Goal: Register for event/course

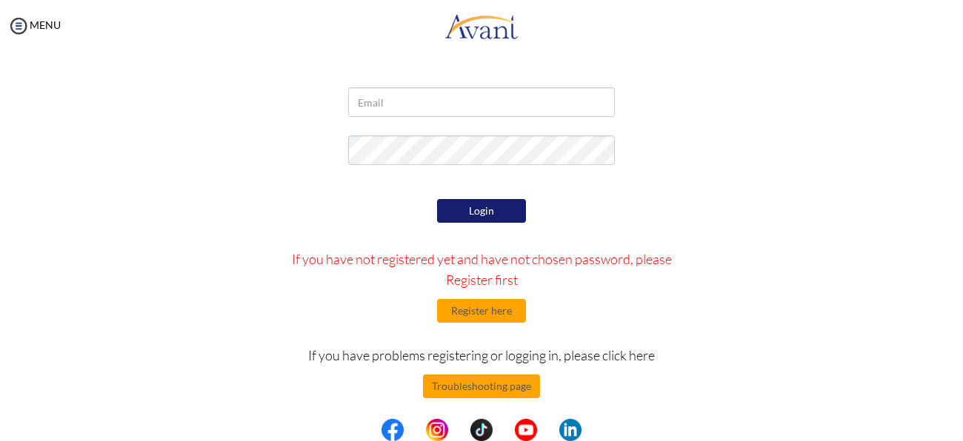
scroll to position [57, 0]
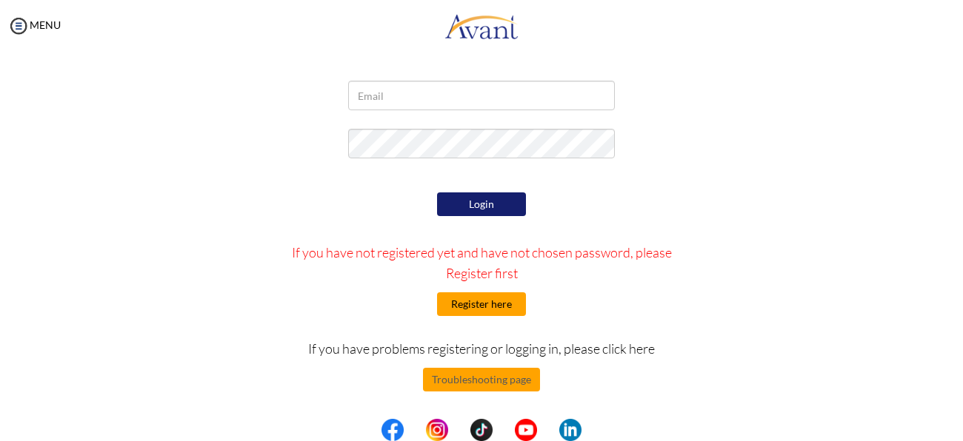
click at [487, 310] on button "Register here" at bounding box center [481, 305] width 89 height 24
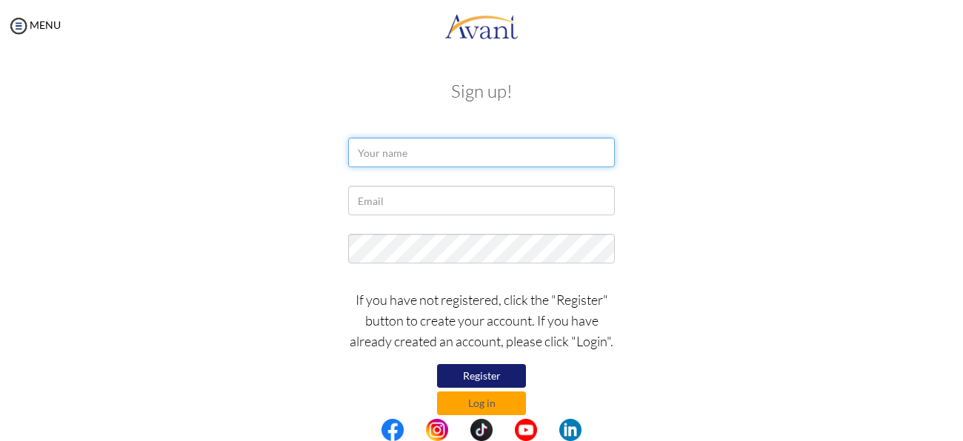
click at [494, 145] on input "text" at bounding box center [481, 153] width 267 height 30
type input "Julius"
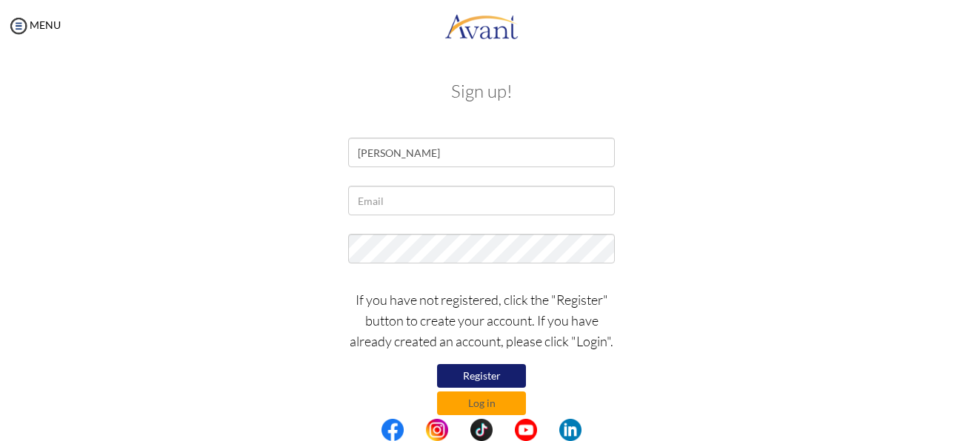
click at [0, 0] on div at bounding box center [0, 0] width 0 height 0
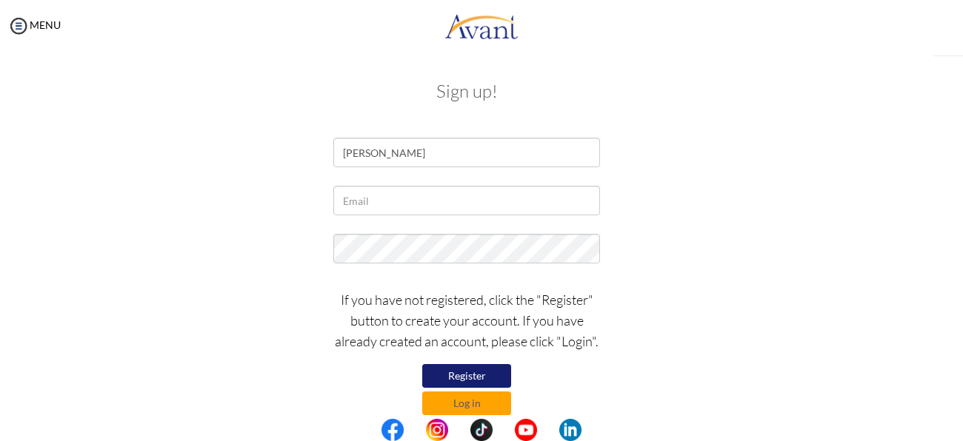
click at [462, 155] on input "Julius" at bounding box center [466, 153] width 267 height 30
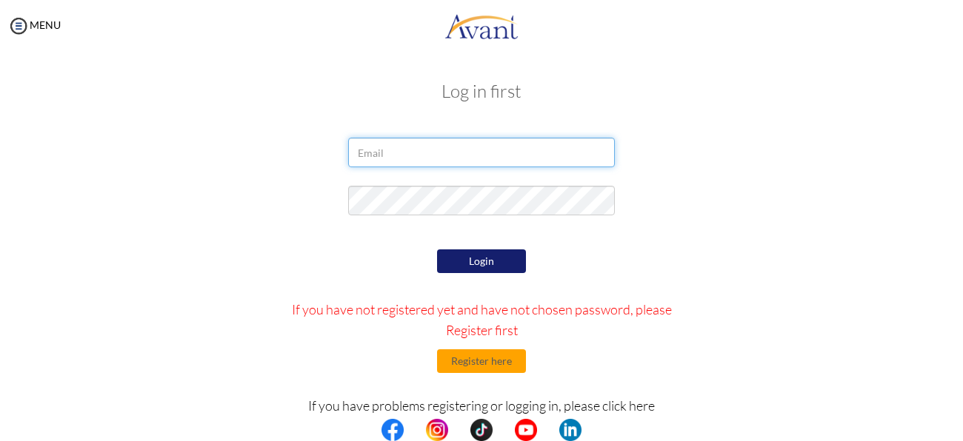
click at [461, 158] on input "email" at bounding box center [481, 153] width 267 height 30
click at [695, 230] on form "Login If you have not registered yet and have not chosen password, please Regis…" at bounding box center [481, 331] width 844 height 387
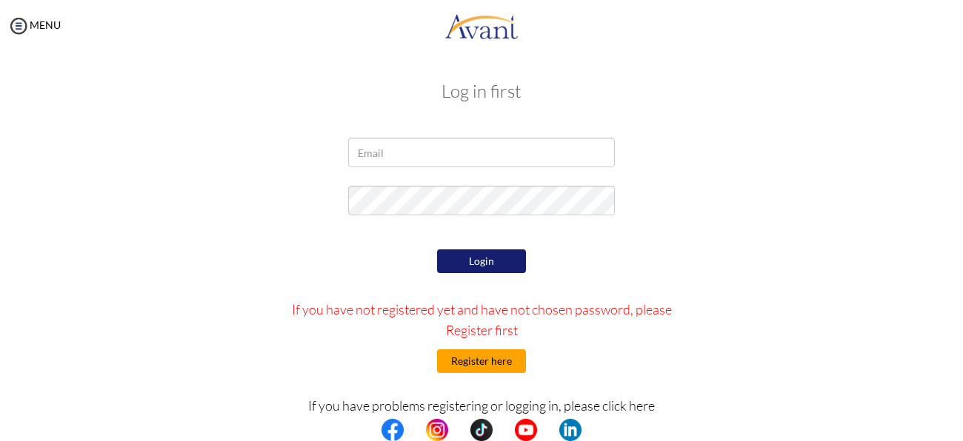
click at [489, 359] on button "Register here" at bounding box center [481, 362] width 89 height 24
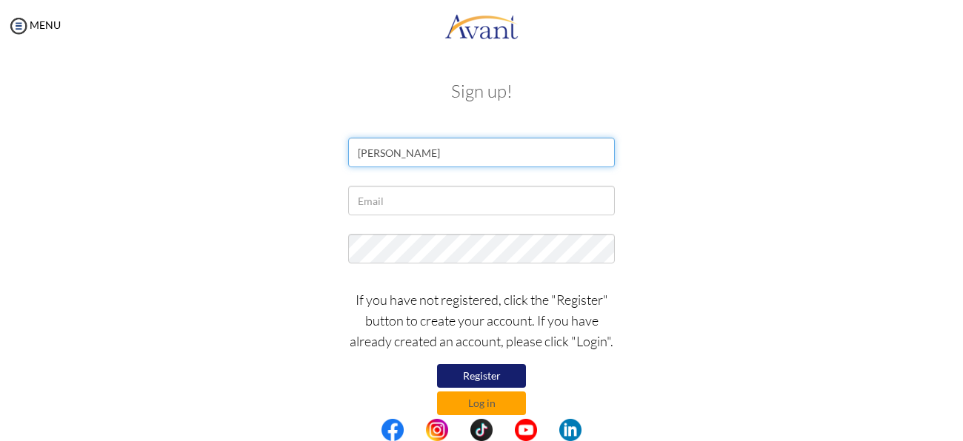
click at [518, 156] on input "Julius" at bounding box center [481, 153] width 267 height 30
type input "Julius R. Angeles"
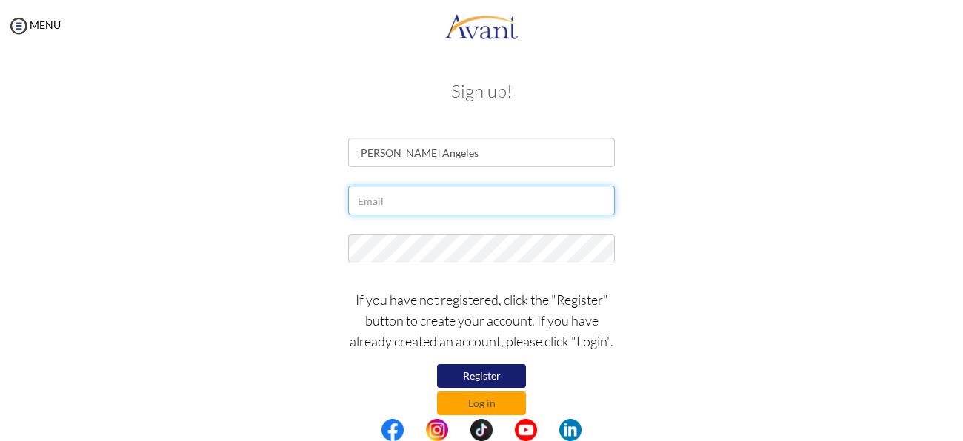
click at [516, 199] on input "text" at bounding box center [481, 201] width 267 height 30
type input "angelesrecabarjulius15@gmail.com"
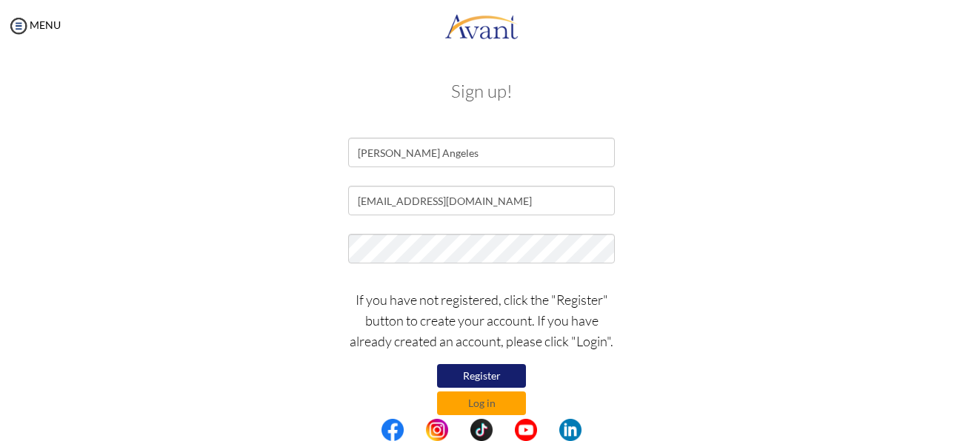
click at [459, 375] on button "Register" at bounding box center [481, 376] width 89 height 24
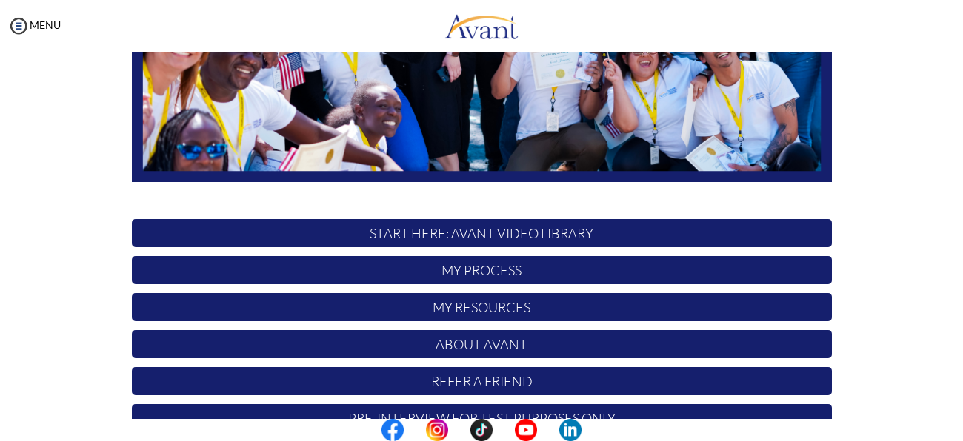
scroll to position [381, 0]
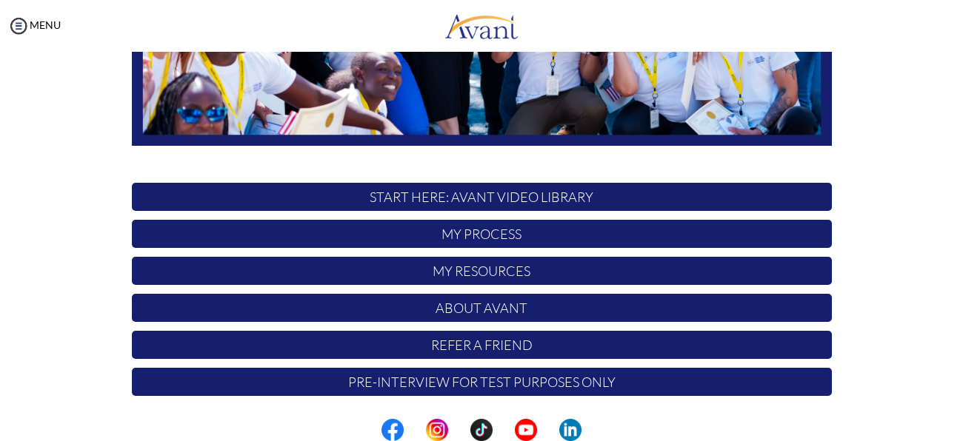
click at [515, 199] on p "START HERE: Avant Video Library" at bounding box center [482, 197] width 700 height 28
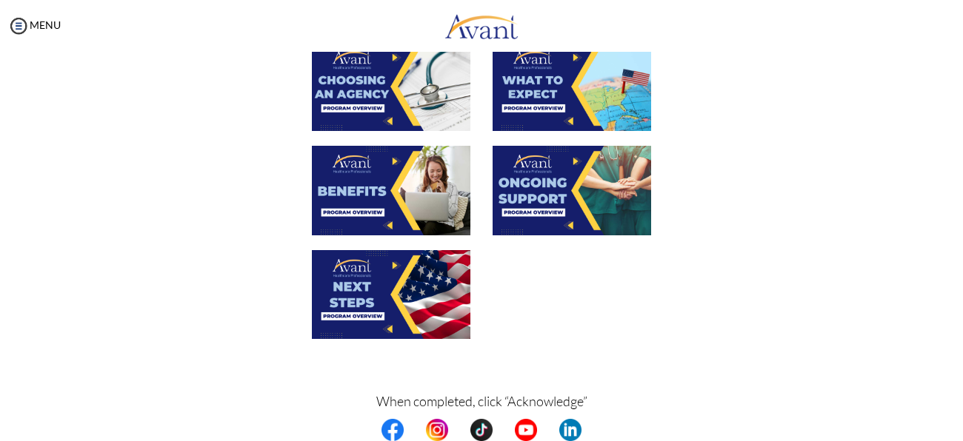
scroll to position [576, 0]
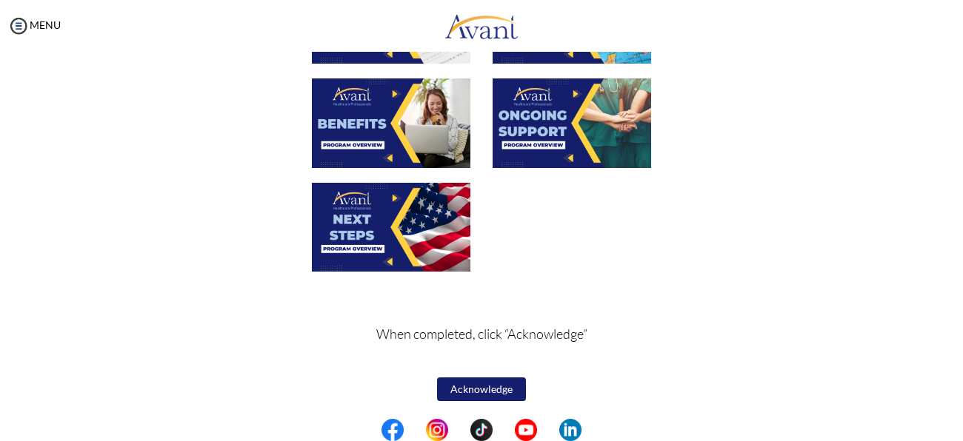
click at [488, 395] on button "Acknowledge" at bounding box center [481, 390] width 89 height 24
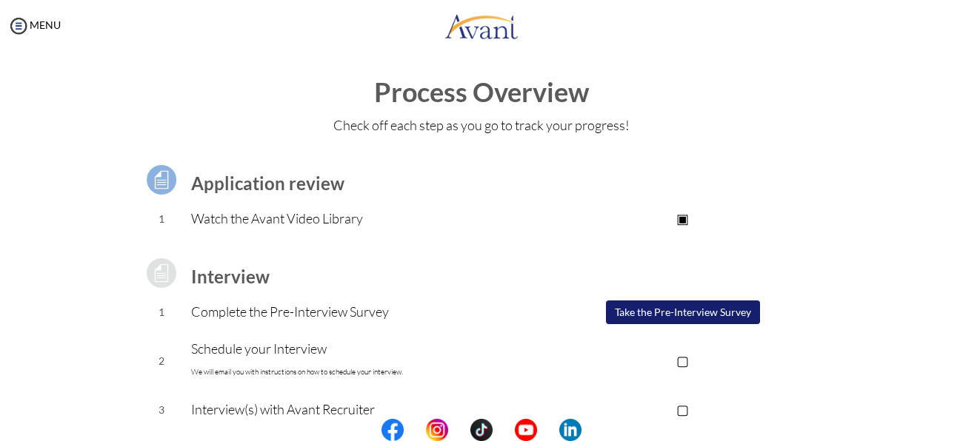
scroll to position [5, 0]
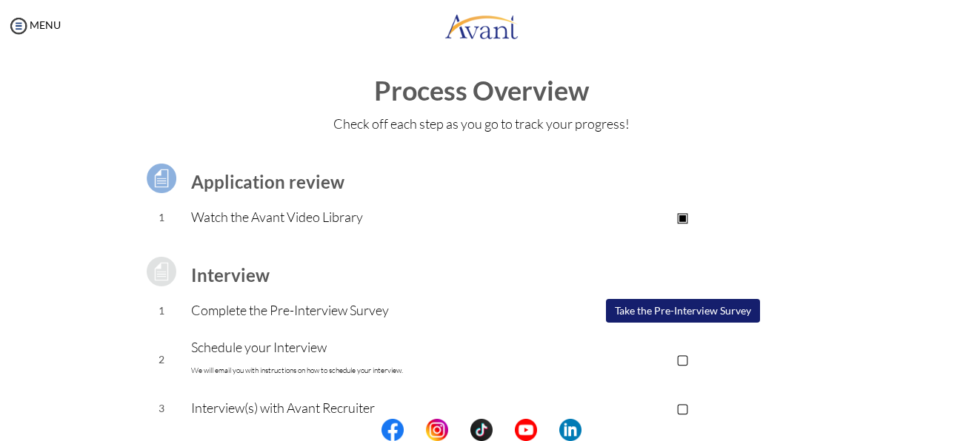
click at [688, 213] on p "▣" at bounding box center [682, 217] width 297 height 21
click at [161, 186] on img at bounding box center [161, 178] width 37 height 37
click at [222, 223] on p "Watch the Avant Video Library" at bounding box center [362, 217] width 343 height 21
click at [688, 214] on p "▣" at bounding box center [682, 217] width 297 height 21
click at [16, 25] on img at bounding box center [18, 26] width 22 height 22
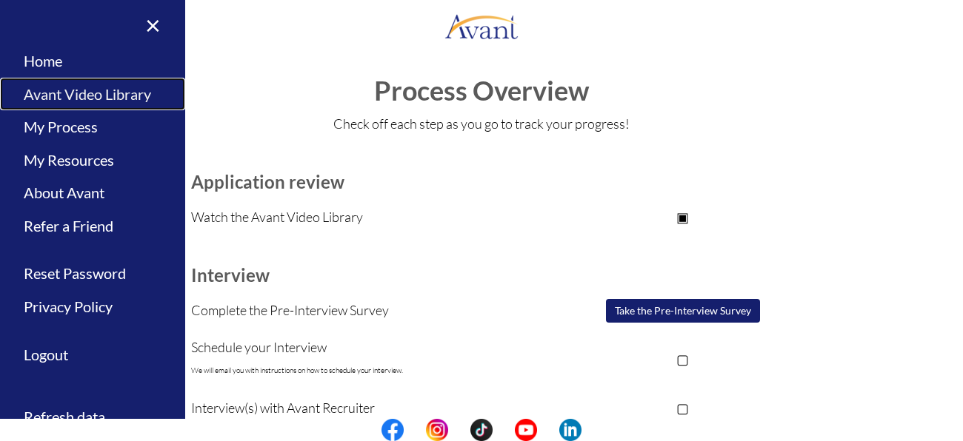
click at [78, 97] on link "Avant Video Library" at bounding box center [92, 94] width 185 height 33
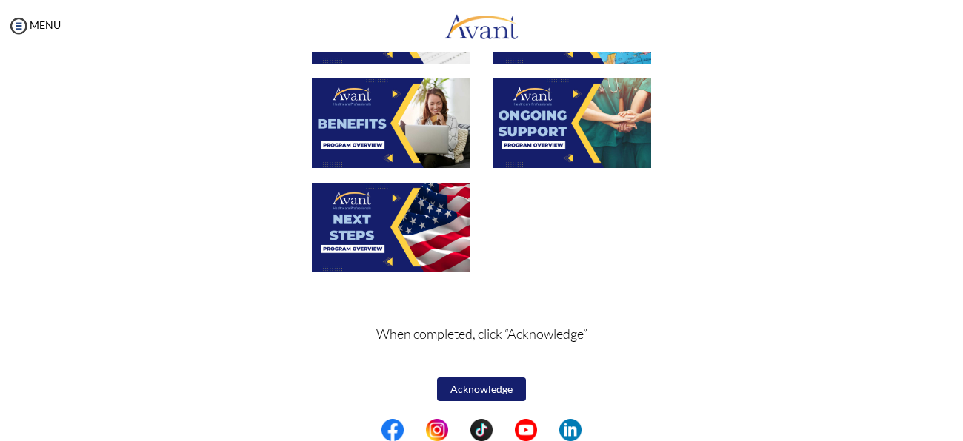
scroll to position [0, 0]
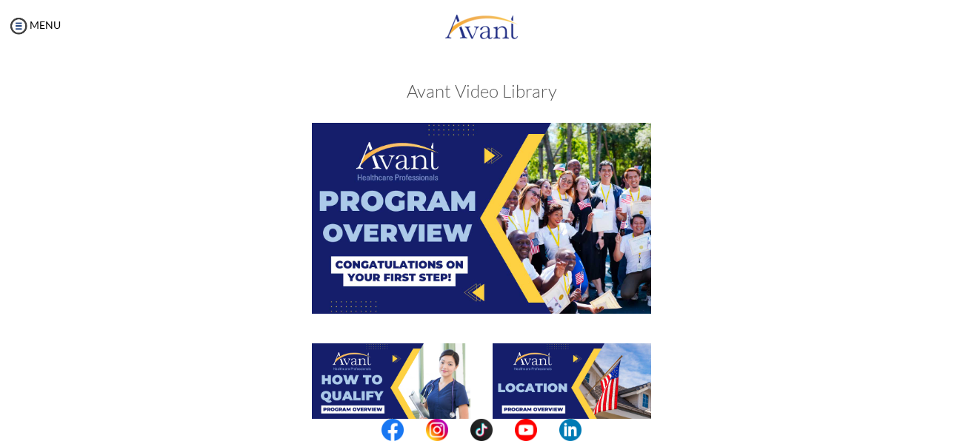
click at [476, 218] on img at bounding box center [481, 218] width 339 height 190
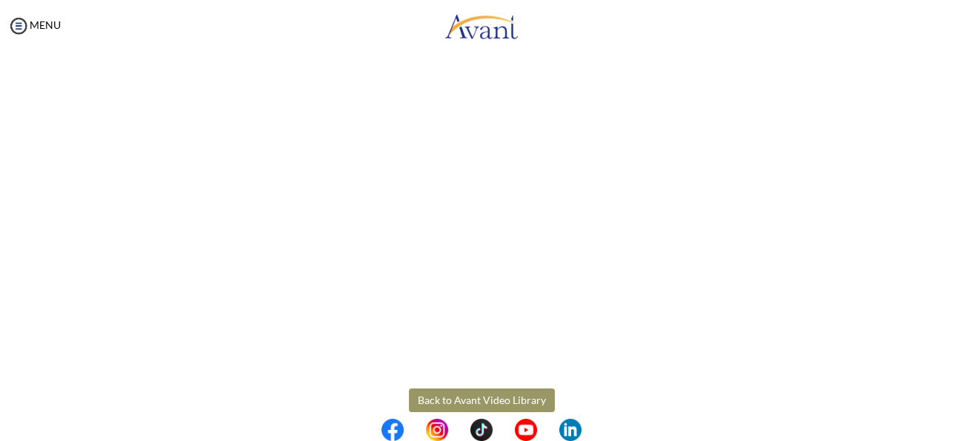
scroll to position [266, 0]
click at [476, 398] on body "Maintenance break. Please come back in 2 hours. MENU My Status What is the next…" at bounding box center [481, 220] width 963 height 441
click at [443, 398] on button "Back to Avant Video Library" at bounding box center [482, 402] width 146 height 24
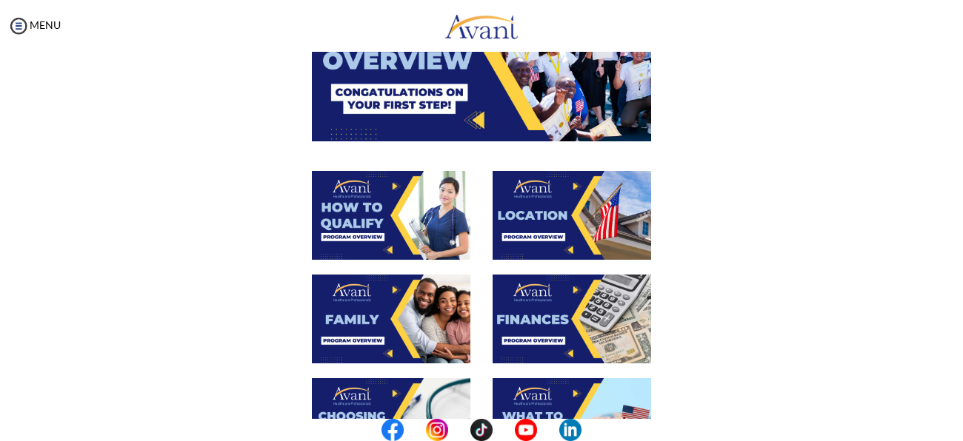
scroll to position [174, 0]
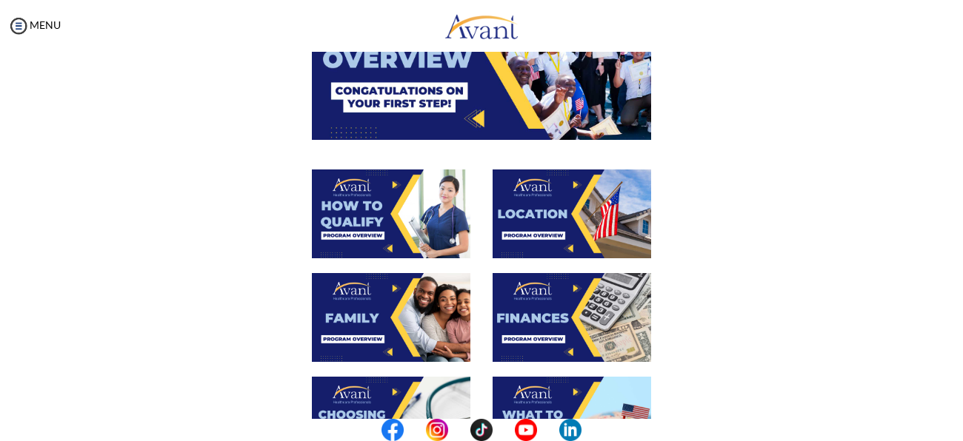
click at [371, 224] on img at bounding box center [391, 214] width 159 height 89
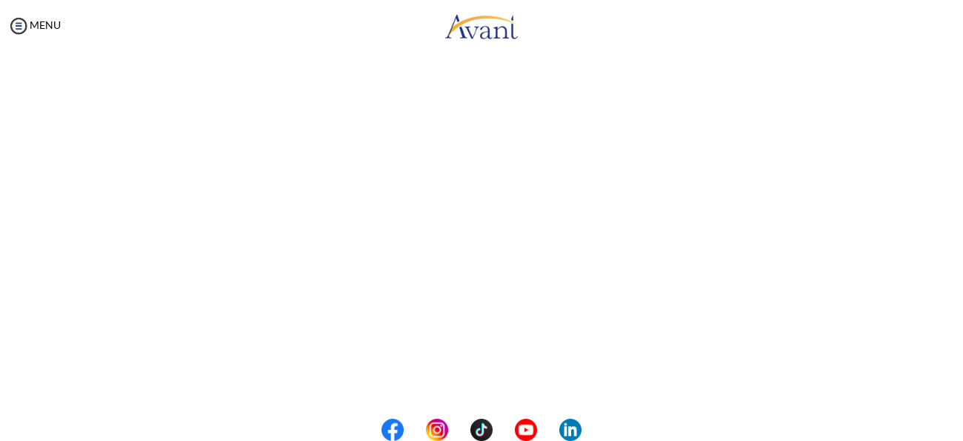
scroll to position [196, 0]
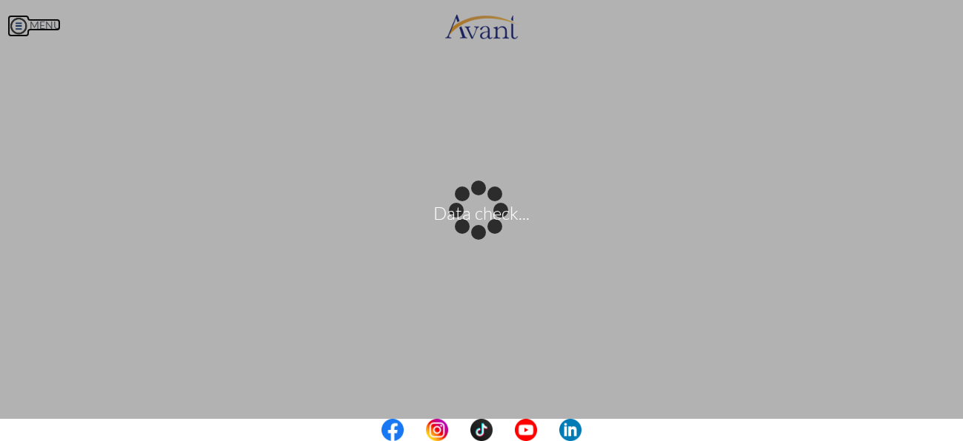
click at [26, 22] on body "Data check... Maintenance break. Please come back in 2 hours. MENU My Status Wh…" at bounding box center [481, 220] width 963 height 441
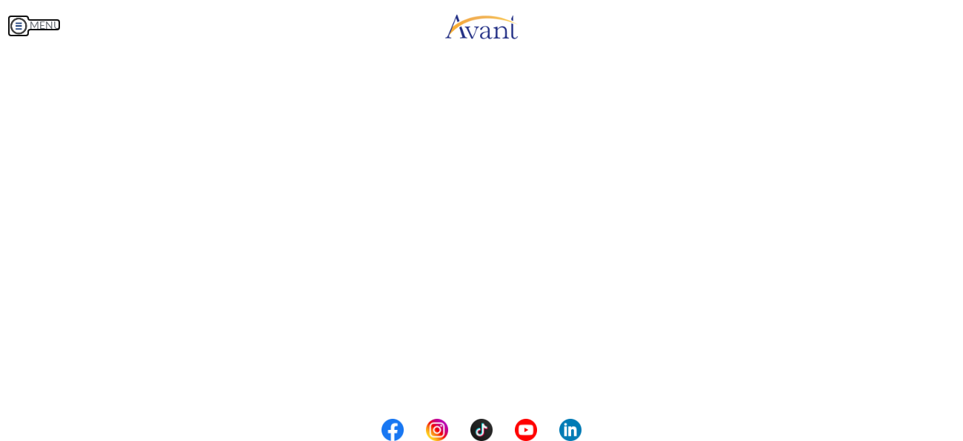
click at [40, 25] on link "MENU" at bounding box center [33, 25] width 53 height 13
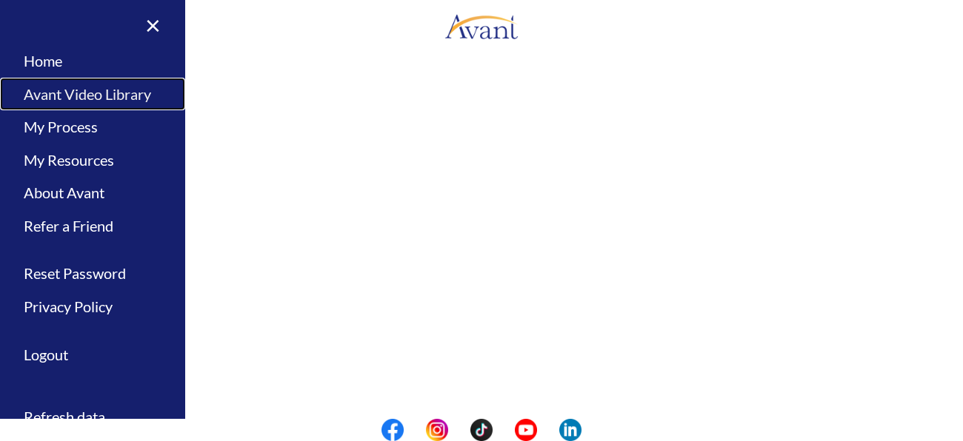
click at [47, 94] on link "Avant Video Library" at bounding box center [92, 94] width 185 height 33
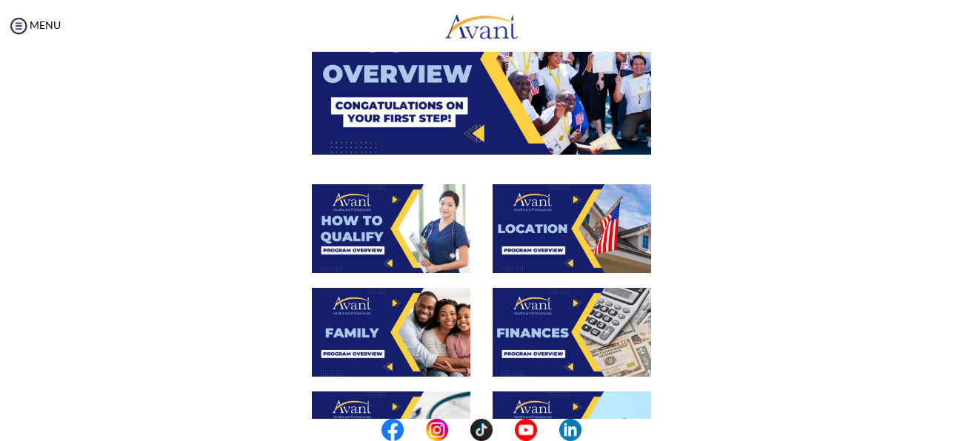
scroll to position [160, 0]
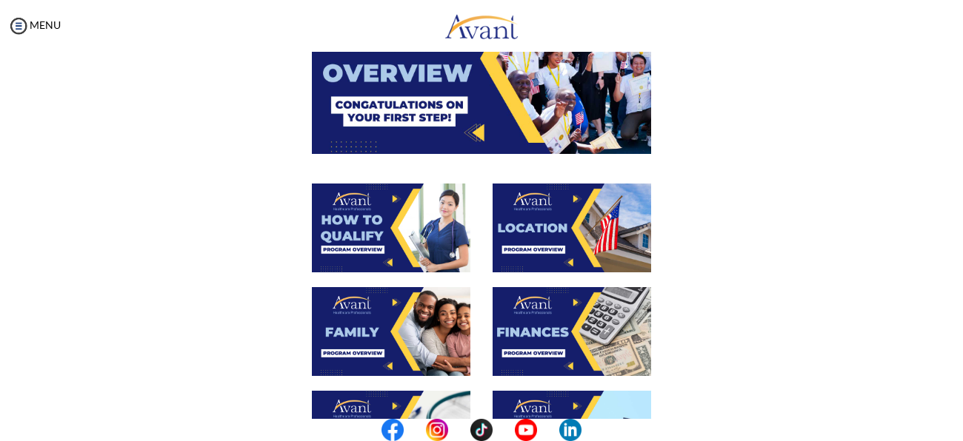
click at [567, 200] on img at bounding box center [572, 228] width 159 height 89
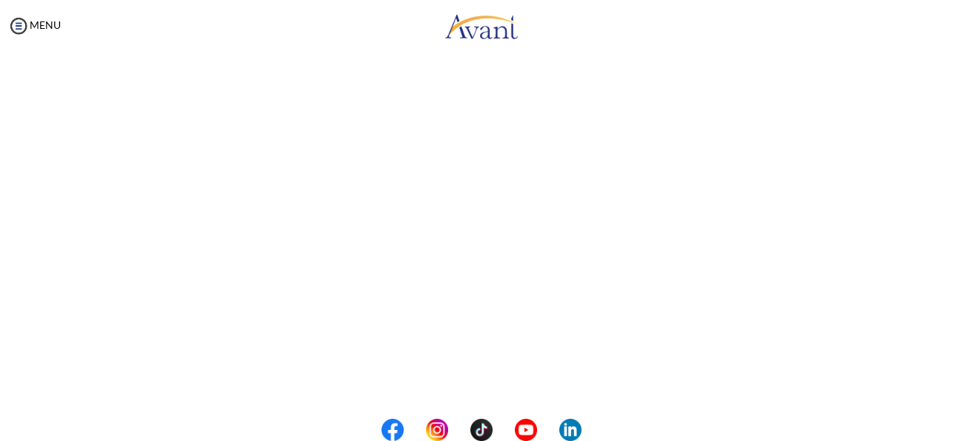
scroll to position [190, 0]
click at [20, 27] on body "Maintenance break. Please come back in 2 hours. MENU My Status What is the next…" at bounding box center [481, 220] width 963 height 441
click at [20, 27] on img at bounding box center [18, 26] width 22 height 22
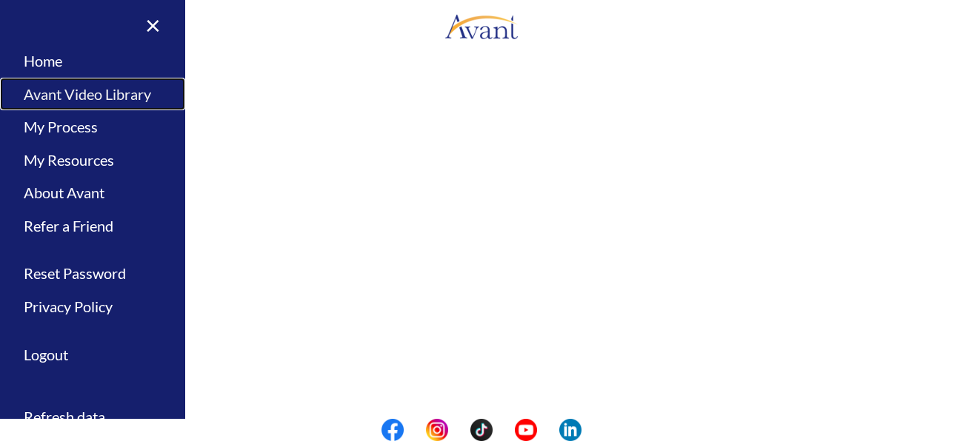
click at [52, 98] on link "Avant Video Library" at bounding box center [92, 94] width 185 height 33
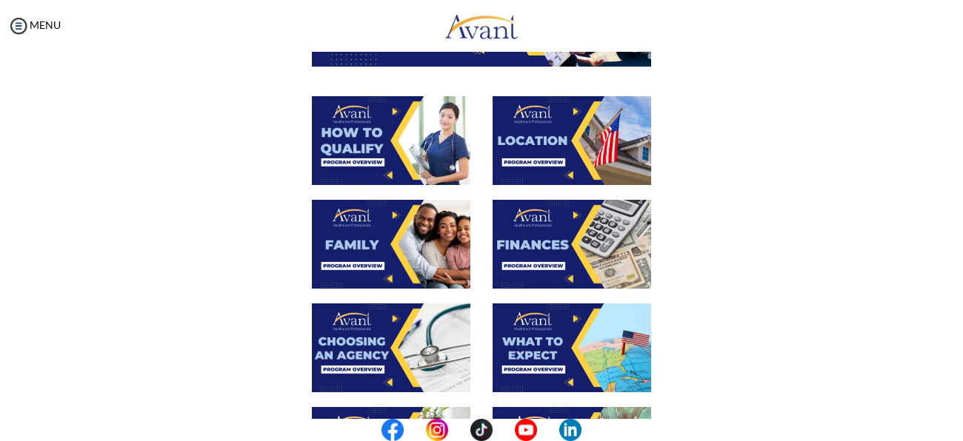
scroll to position [250, 0]
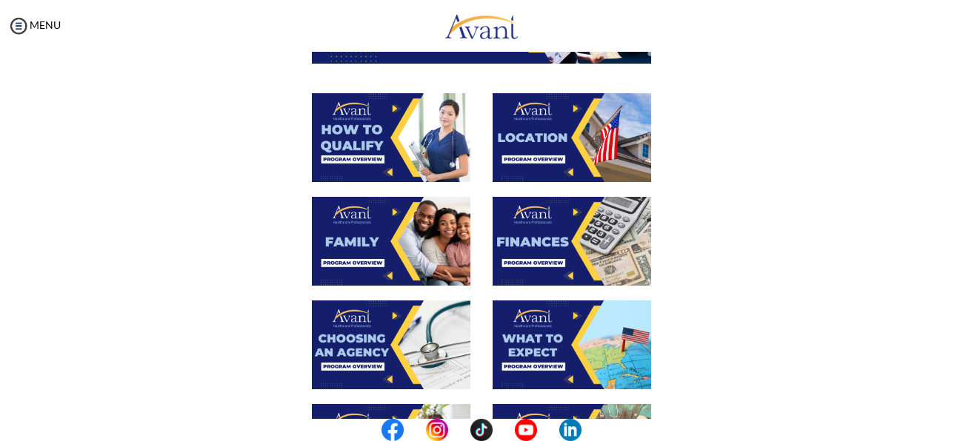
click at [390, 227] on img at bounding box center [391, 241] width 159 height 89
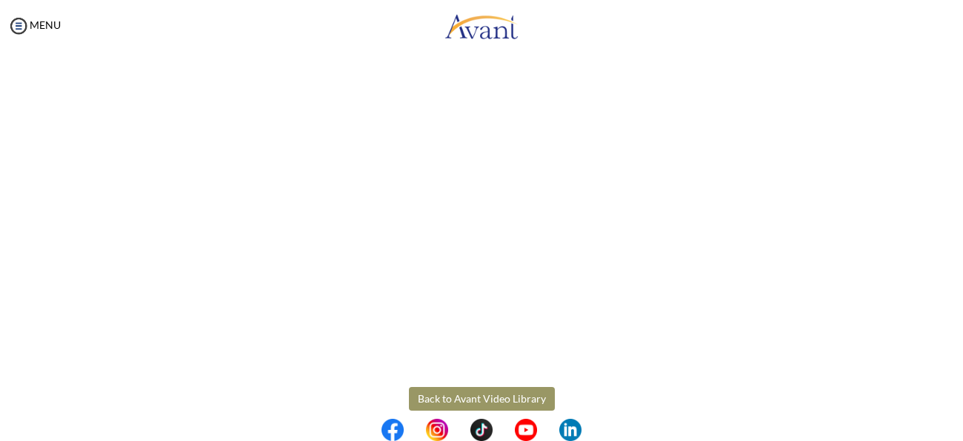
scroll to position [427, 0]
click at [20, 23] on body "Maintenance break. Please come back in 2 hours. MENU My Status What is the next…" at bounding box center [481, 220] width 963 height 441
click at [22, 26] on img at bounding box center [18, 26] width 22 height 22
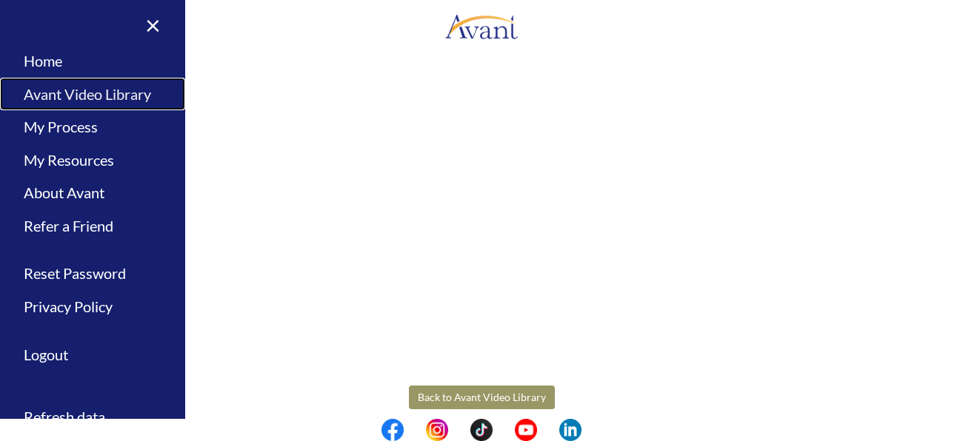
click at [65, 103] on link "Avant Video Library" at bounding box center [92, 94] width 185 height 33
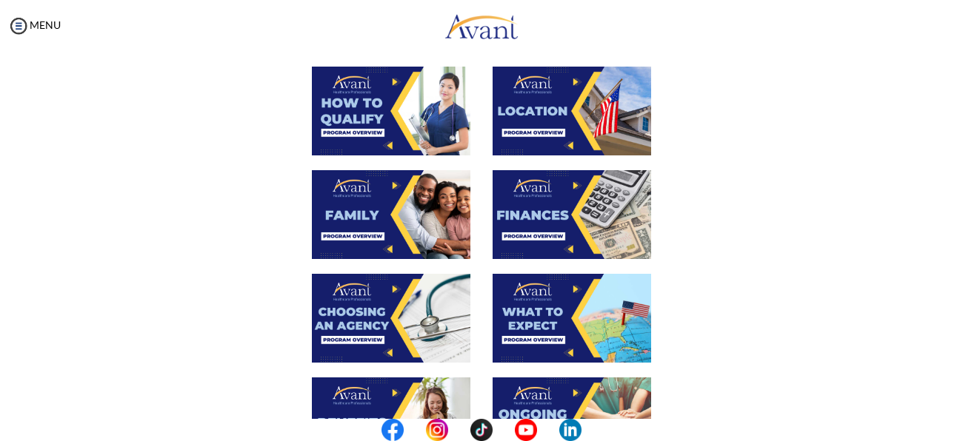
scroll to position [281, 0]
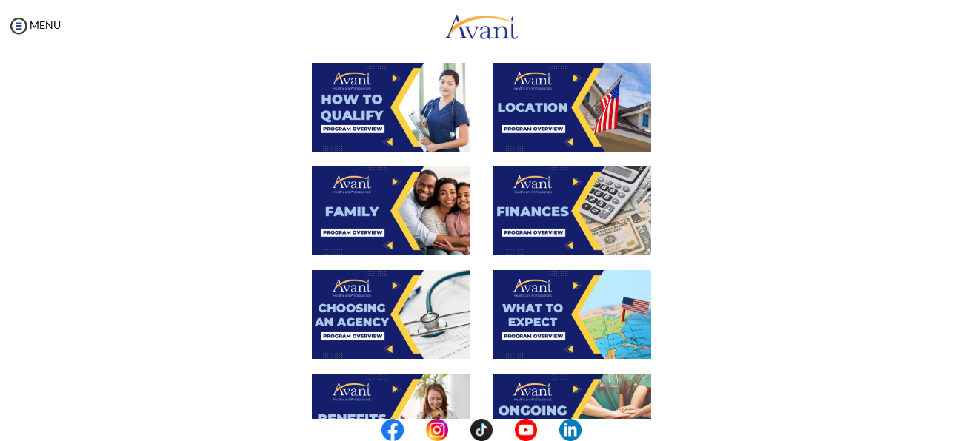
click at [570, 210] on img at bounding box center [572, 211] width 159 height 89
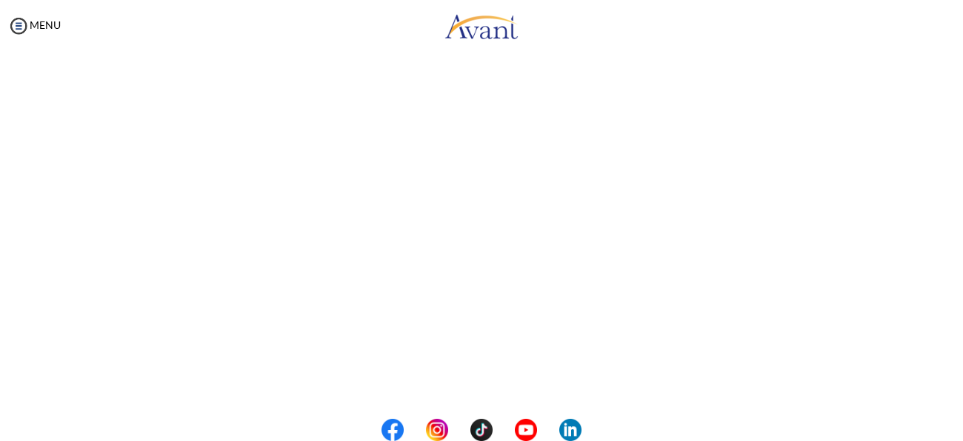
scroll to position [221, 0]
click at [21, 29] on body "Maintenance break. Please come back in 2 hours. MENU My Status What is the next…" at bounding box center [481, 220] width 963 height 441
click at [21, 29] on img at bounding box center [18, 26] width 22 height 22
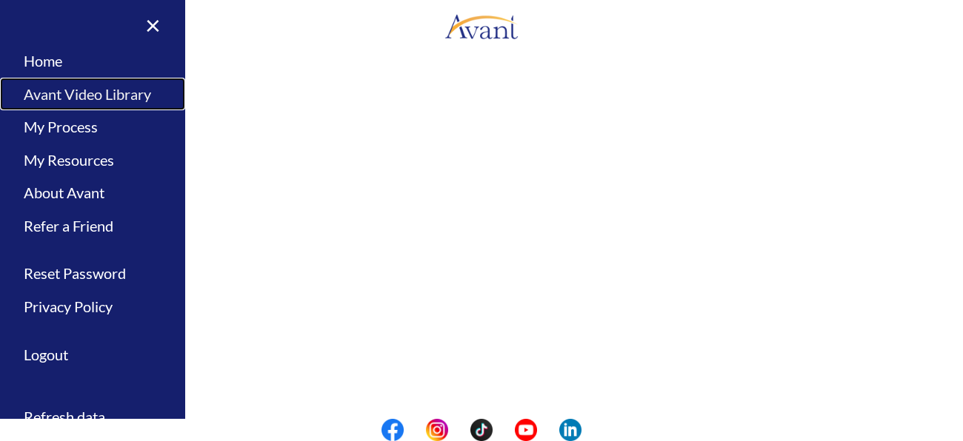
click at [61, 97] on link "Avant Video Library" at bounding box center [92, 94] width 185 height 33
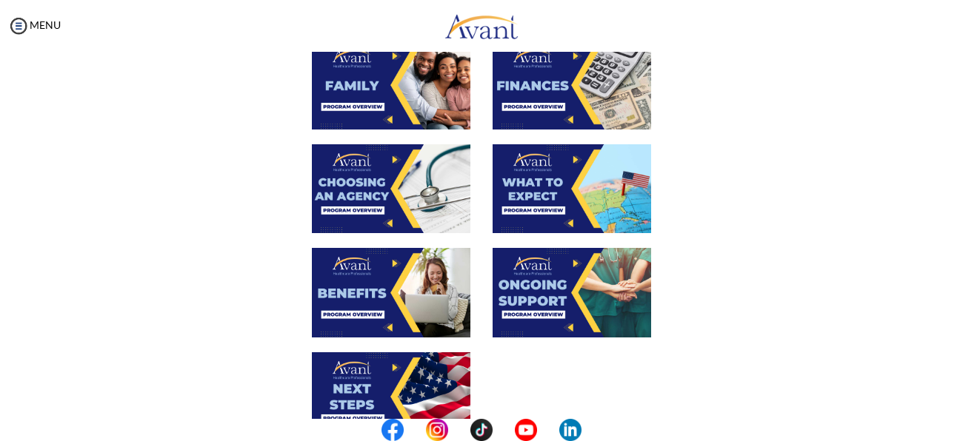
scroll to position [407, 0]
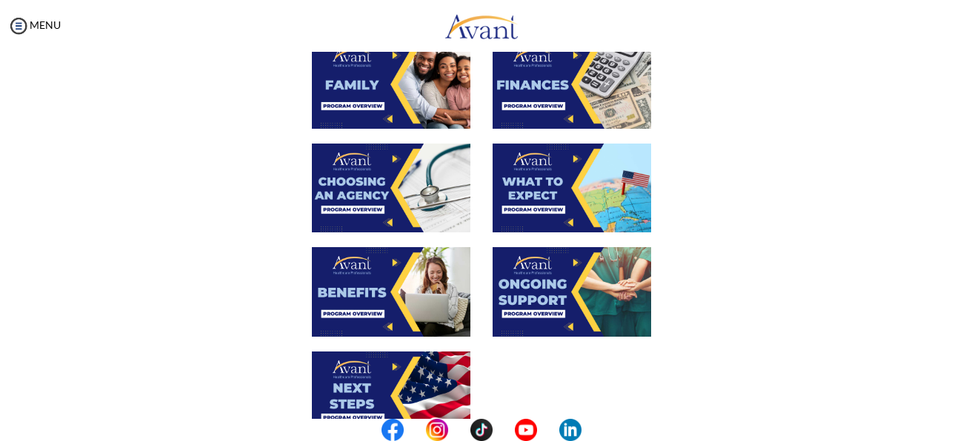
click at [378, 189] on img at bounding box center [391, 188] width 159 height 89
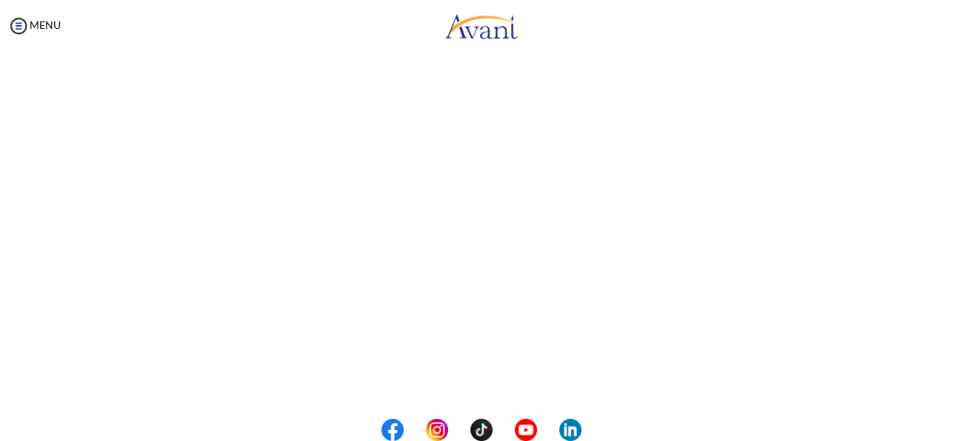
scroll to position [284, 0]
click at [15, 21] on body "Maintenance break. Please come back in 2 hours. MENU My Status What is the next…" at bounding box center [481, 220] width 963 height 441
click at [16, 28] on img at bounding box center [18, 26] width 22 height 22
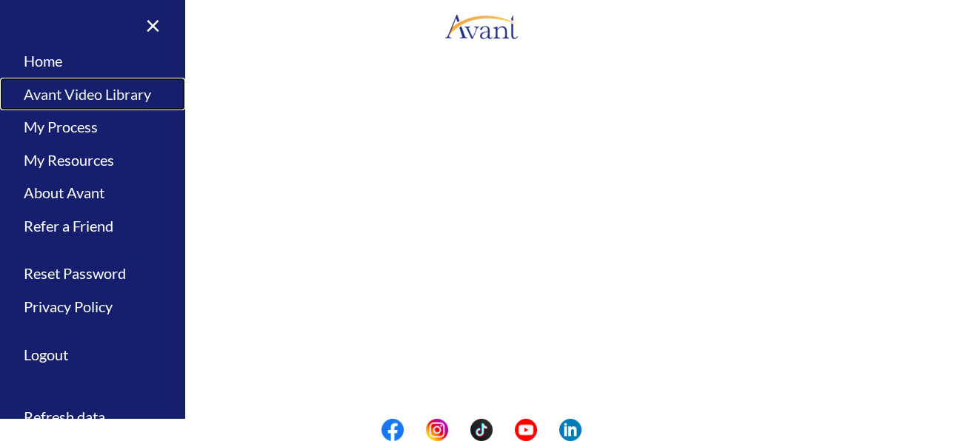
click at [70, 91] on link "Avant Video Library" at bounding box center [92, 94] width 185 height 33
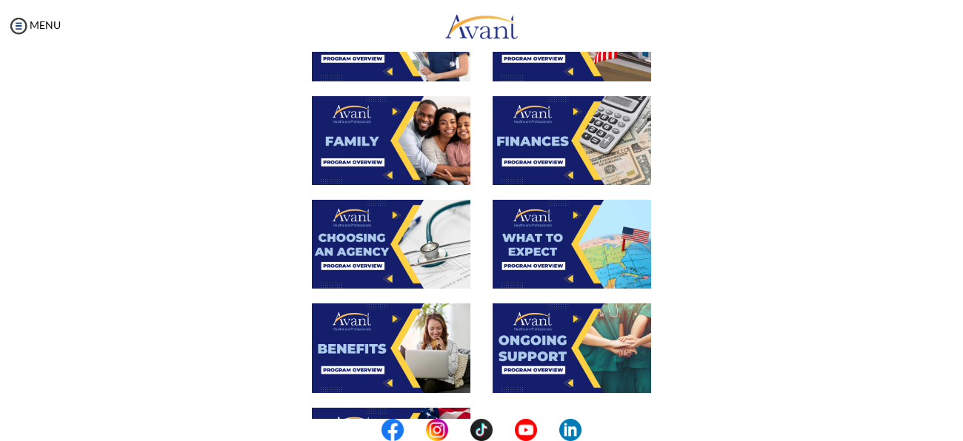
scroll to position [353, 0]
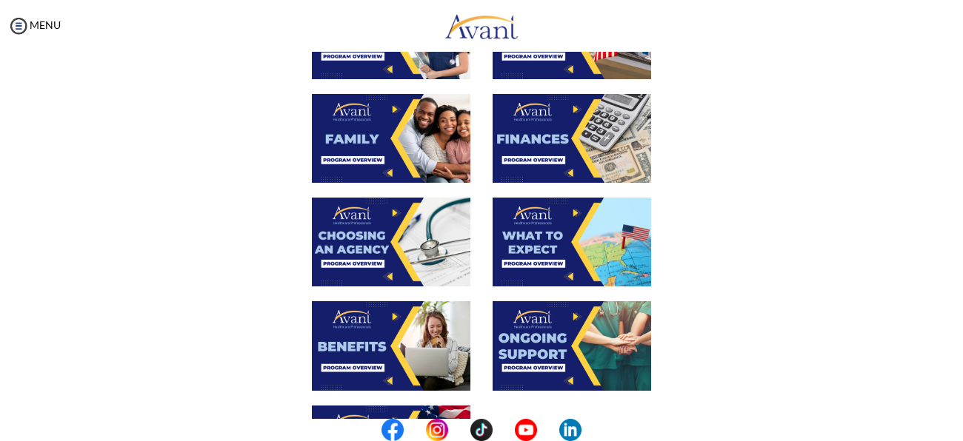
click at [553, 241] on img at bounding box center [572, 242] width 159 height 89
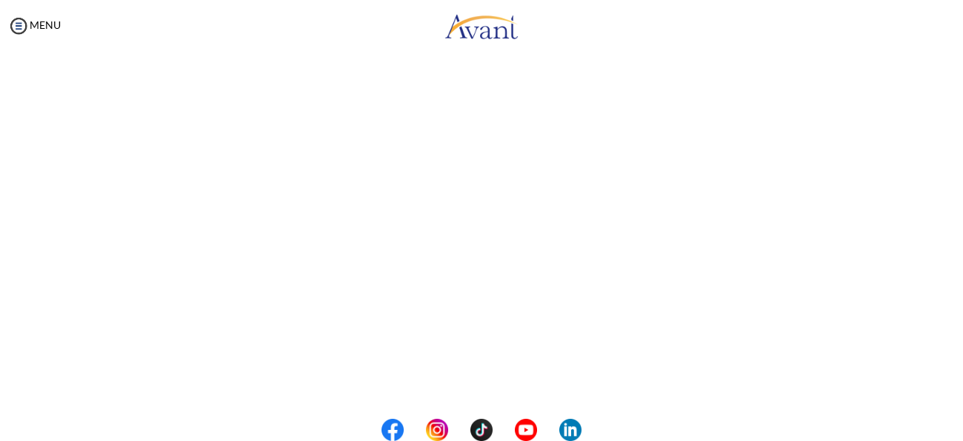
scroll to position [296, 0]
click at [16, 27] on body "Maintenance break. Please come back in 2 hours. MENU My Status What is the next…" at bounding box center [481, 220] width 963 height 441
click at [17, 27] on img at bounding box center [18, 26] width 22 height 22
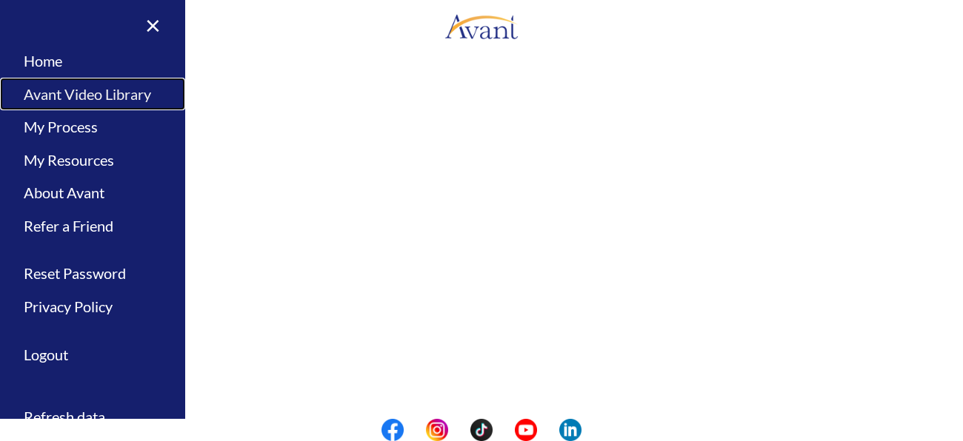
click at [78, 99] on link "Avant Video Library" at bounding box center [92, 94] width 185 height 33
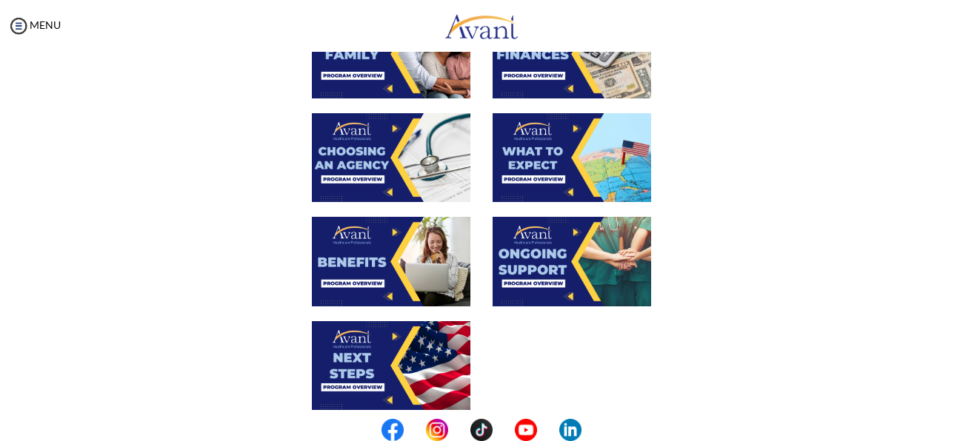
scroll to position [439, 0]
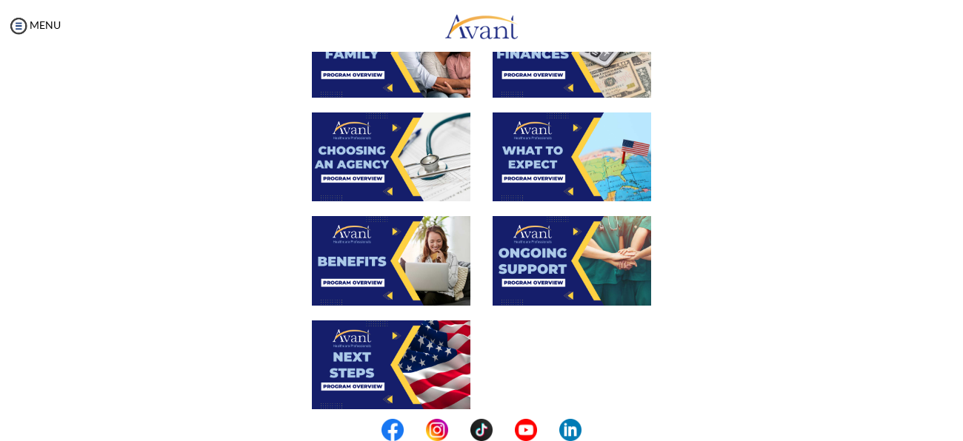
click at [393, 239] on img at bounding box center [391, 260] width 159 height 89
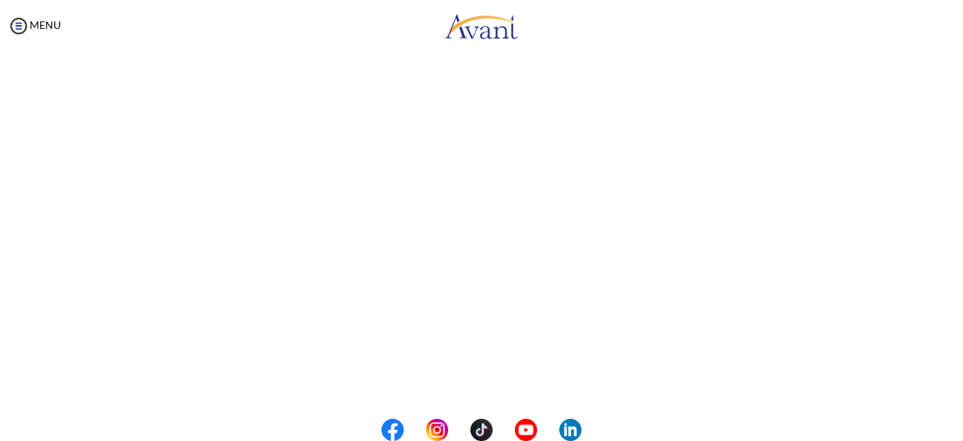
scroll to position [300, 0]
click at [15, 24] on body "Maintenance break. Please come back in 2 hours. MENU My Status What is the next…" at bounding box center [481, 220] width 963 height 441
click at [16, 31] on img at bounding box center [18, 26] width 22 height 22
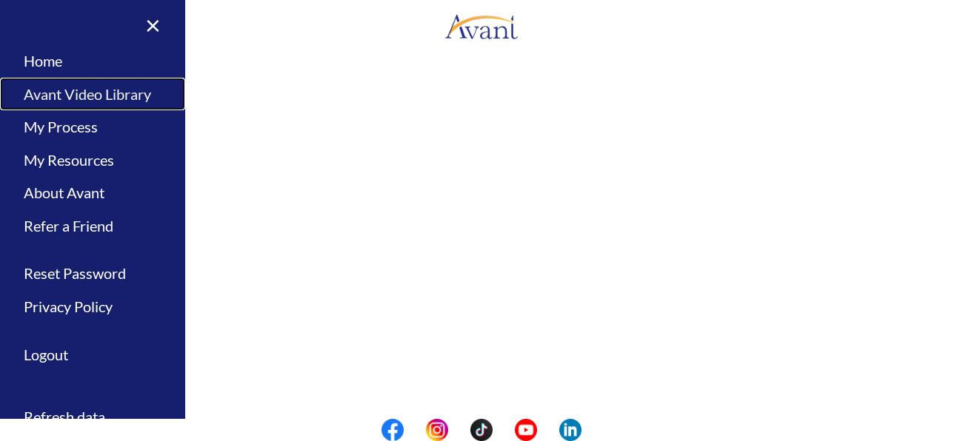
click at [39, 102] on link "Avant Video Library" at bounding box center [92, 94] width 185 height 33
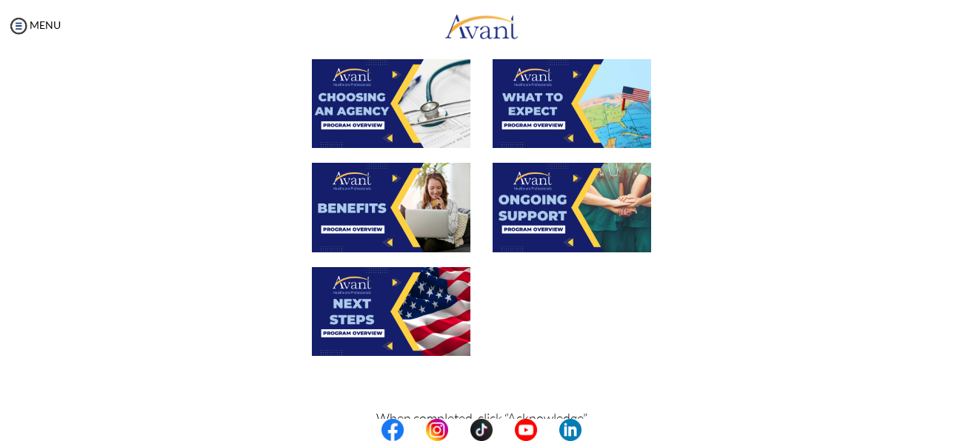
scroll to position [494, 0]
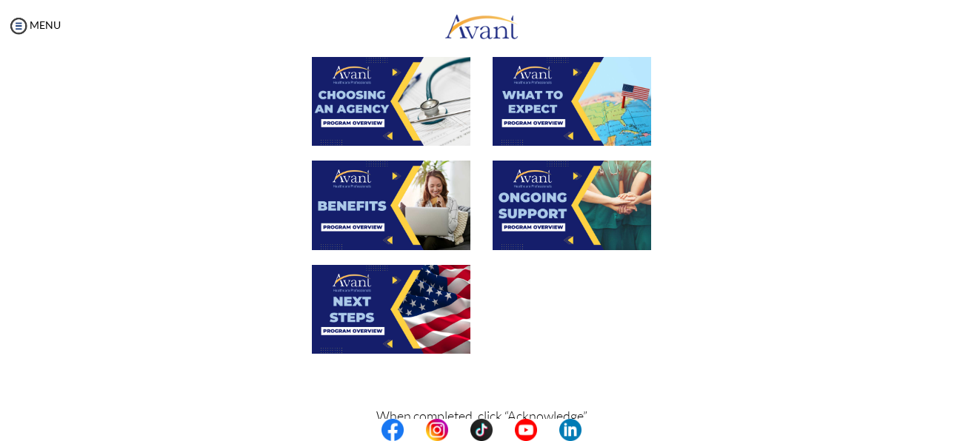
click at [542, 206] on img at bounding box center [572, 205] width 159 height 89
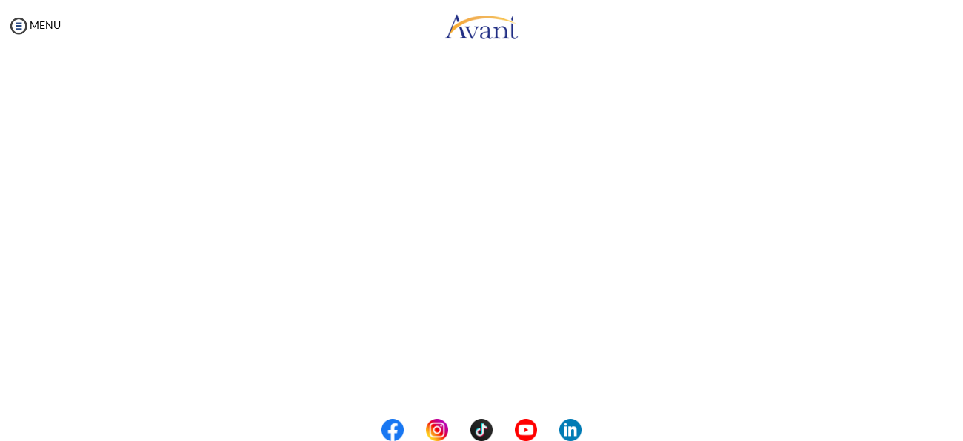
scroll to position [232, 0]
click at [22, 21] on body "Maintenance break. Please come back in 2 hours. MENU My Status What is the next…" at bounding box center [481, 220] width 963 height 441
click at [22, 30] on img at bounding box center [18, 26] width 22 height 22
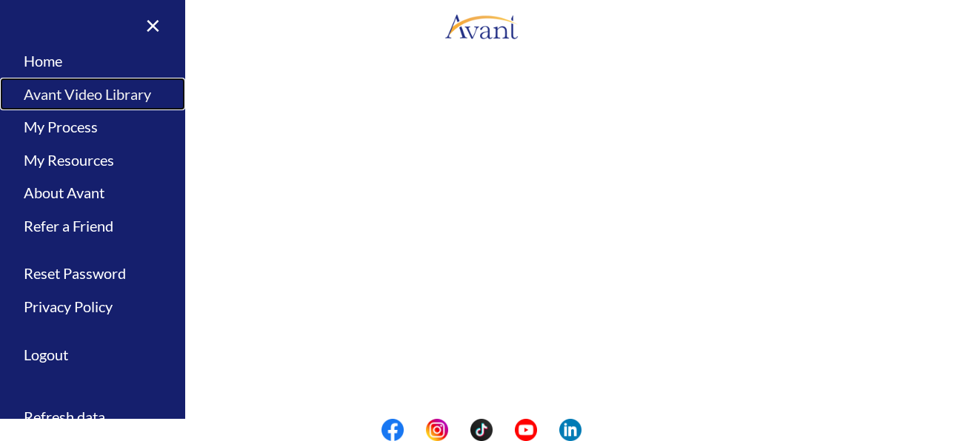
click at [70, 86] on link "Avant Video Library" at bounding box center [92, 94] width 185 height 33
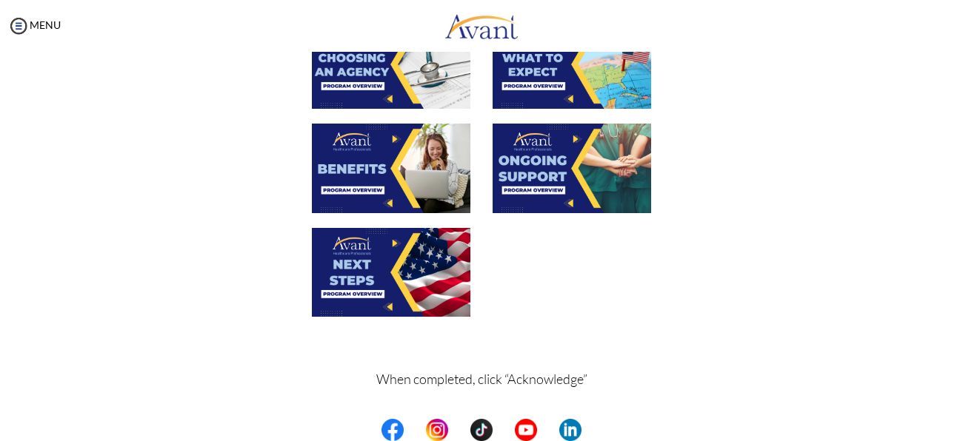
scroll to position [534, 0]
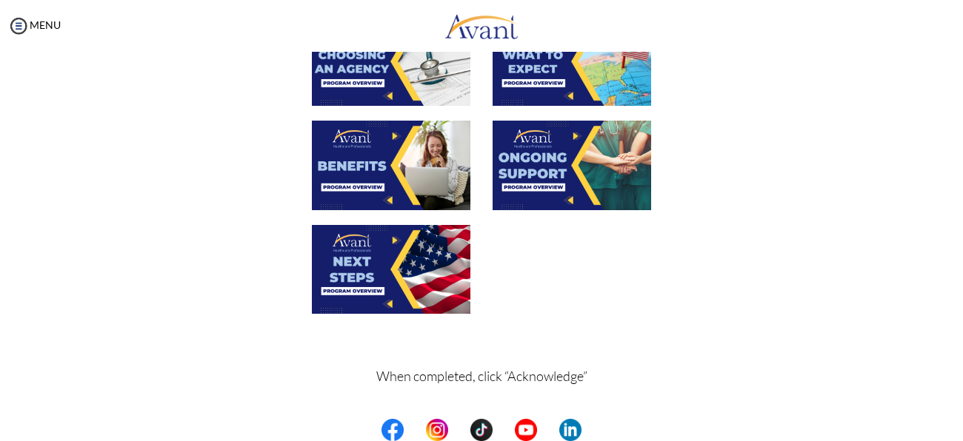
click at [392, 270] on img at bounding box center [391, 269] width 159 height 89
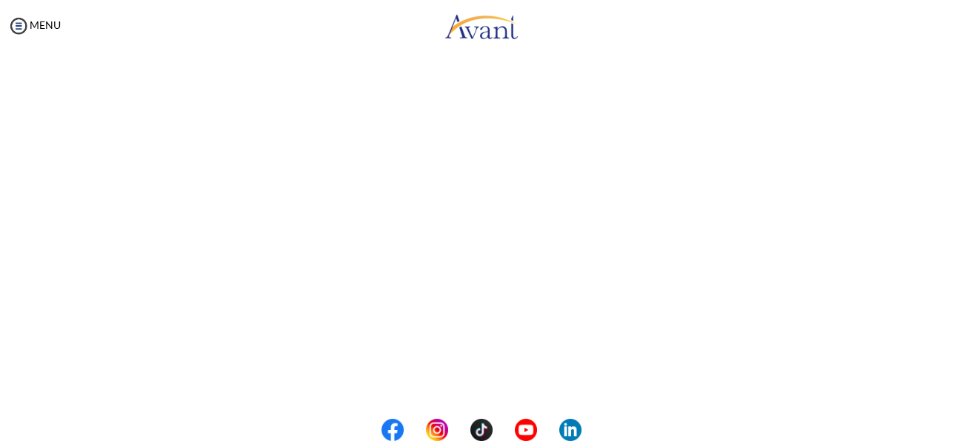
scroll to position [90, 0]
click at [13, 28] on body "Maintenance break. Please come back in 2 hours. MENU My Status What is the next…" at bounding box center [481, 220] width 963 height 441
click at [19, 25] on img at bounding box center [18, 26] width 22 height 22
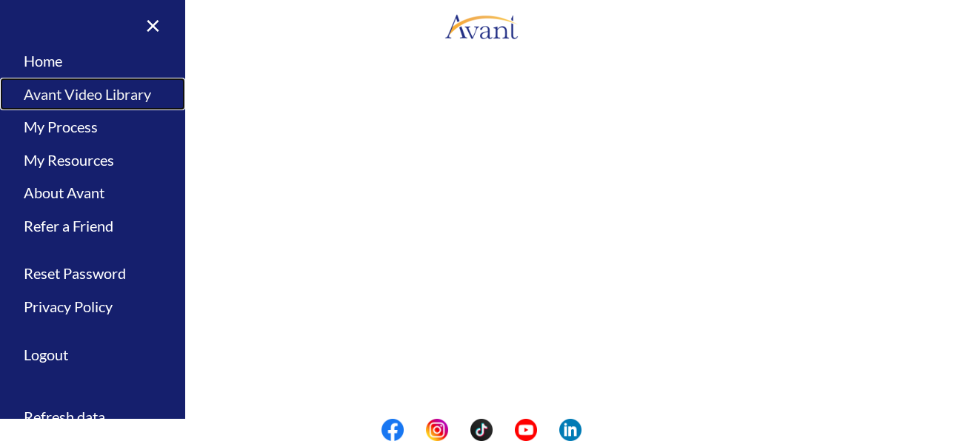
click at [64, 97] on link "Avant Video Library" at bounding box center [92, 94] width 185 height 33
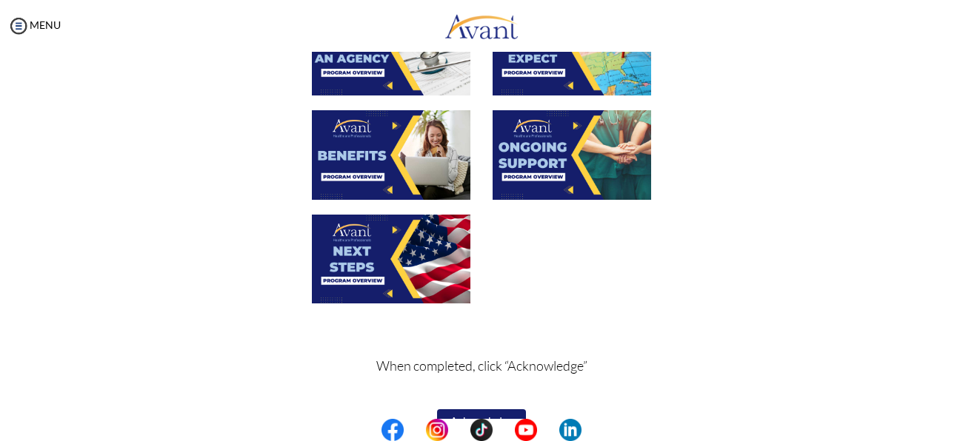
scroll to position [576, 0]
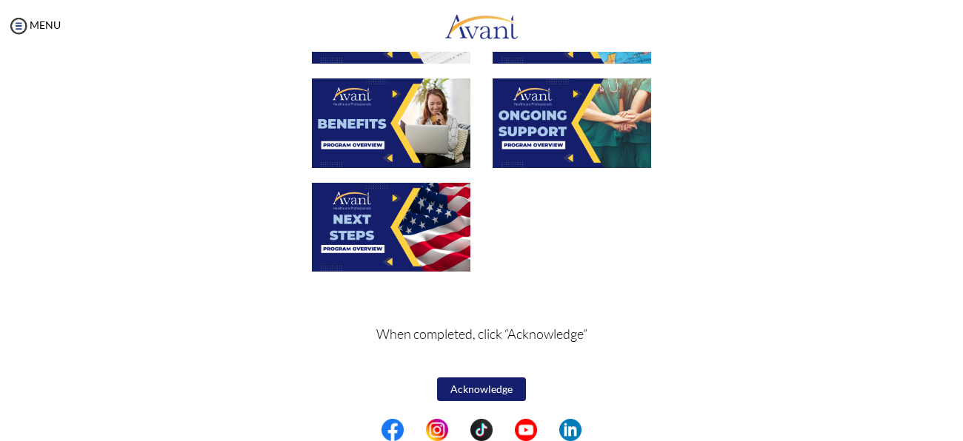
click at [470, 384] on button "Acknowledge" at bounding box center [481, 390] width 89 height 24
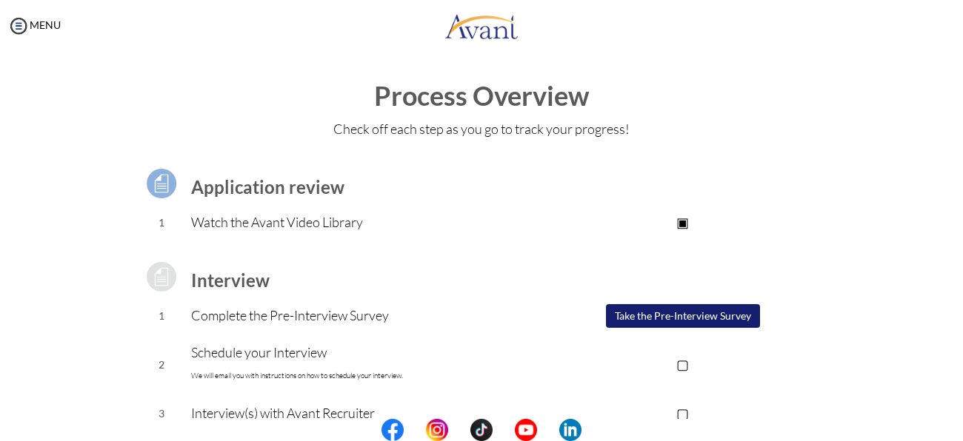
click at [464, 338] on td "Schedule your Interview We will email you with instructions on how to schedule …" at bounding box center [362, 365] width 343 height 61
click at [464, 354] on p "Schedule your Interview We will email you with instructions on how to schedule …" at bounding box center [362, 364] width 343 height 44
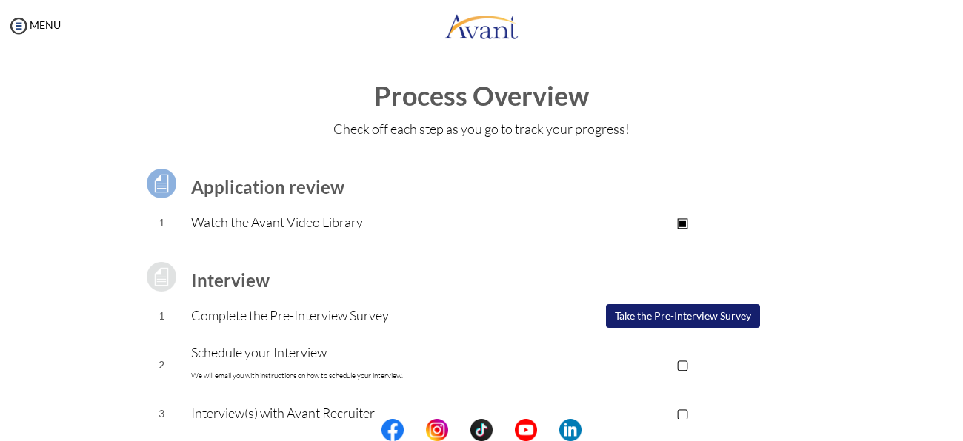
click at [464, 355] on p "Schedule your Interview We will email you with instructions on how to schedule …" at bounding box center [362, 364] width 343 height 44
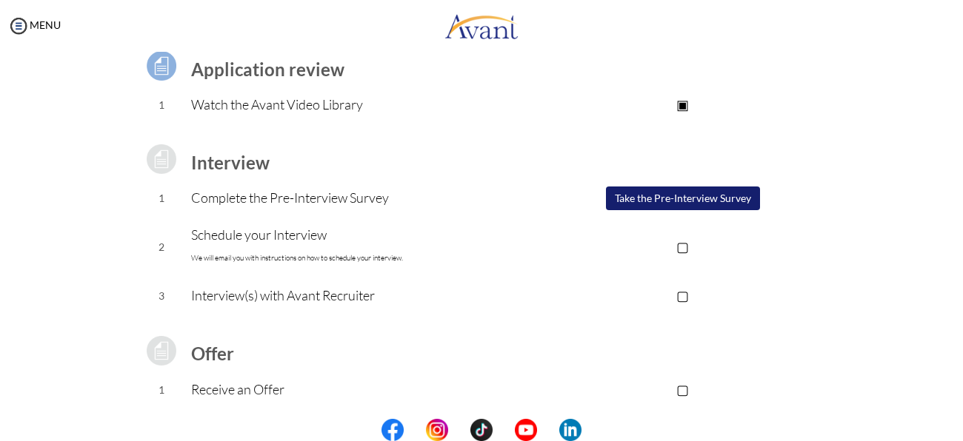
scroll to position [119, 0]
click at [464, 355] on h3 "Offer" at bounding box center [362, 353] width 343 height 19
